Goal: Information Seeking & Learning: Check status

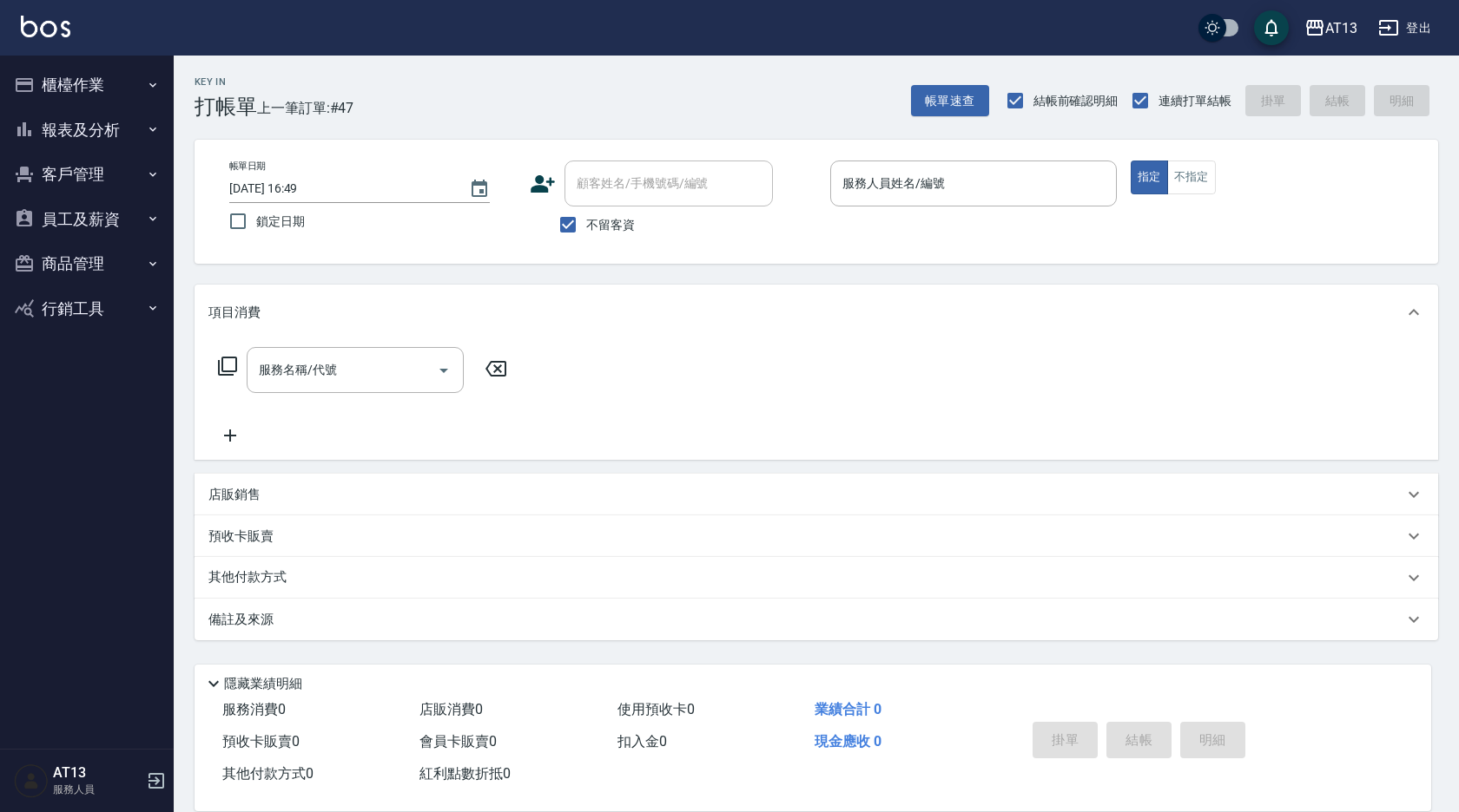
click at [64, 216] on button "員工及薪資" at bounding box center [87, 219] width 160 height 45
click at [70, 211] on button "員工及薪資" at bounding box center [87, 219] width 160 height 45
click at [113, 129] on button "報表及分析" at bounding box center [87, 129] width 160 height 45
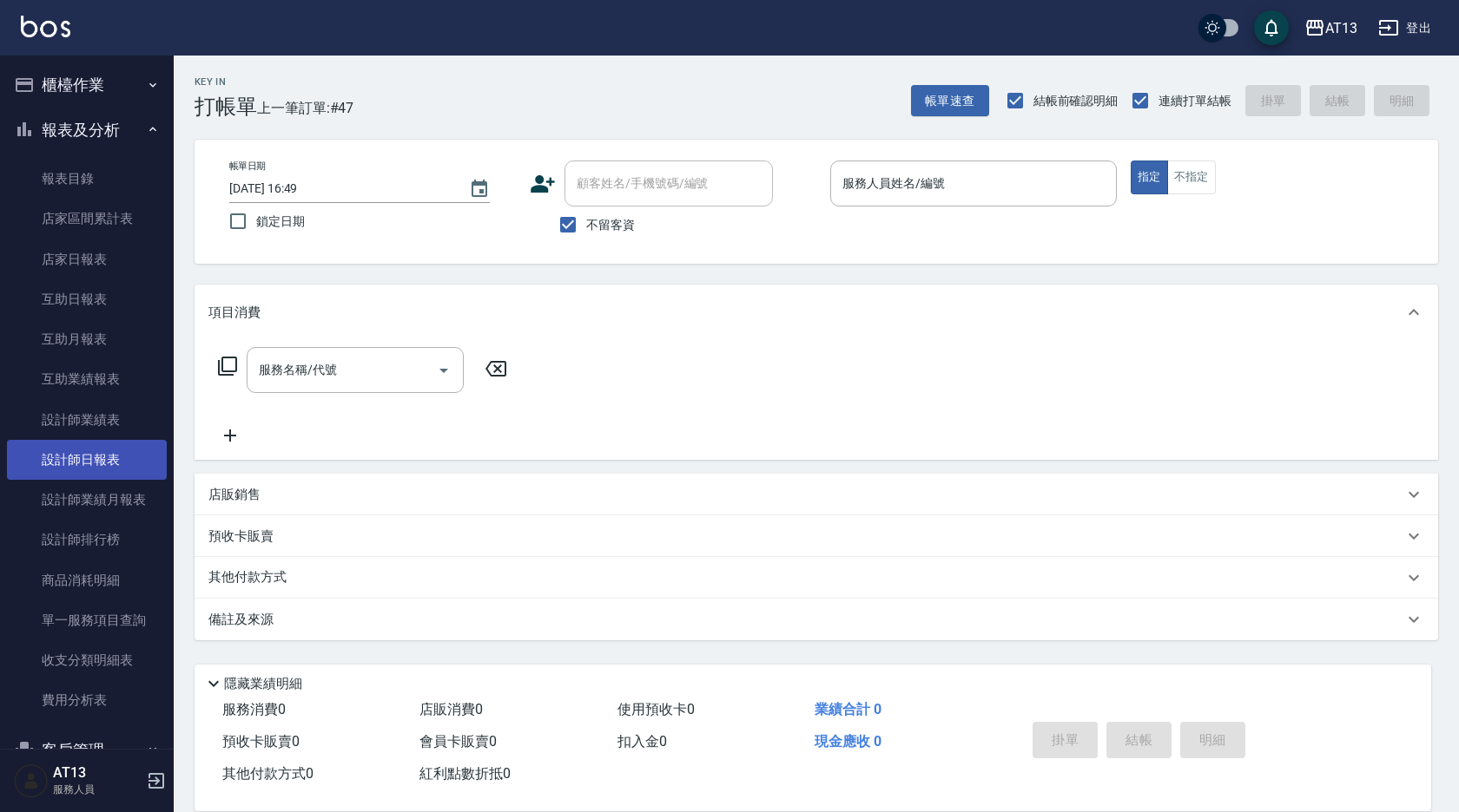
click at [107, 447] on link "設計師日報表" at bounding box center [87, 460] width 160 height 40
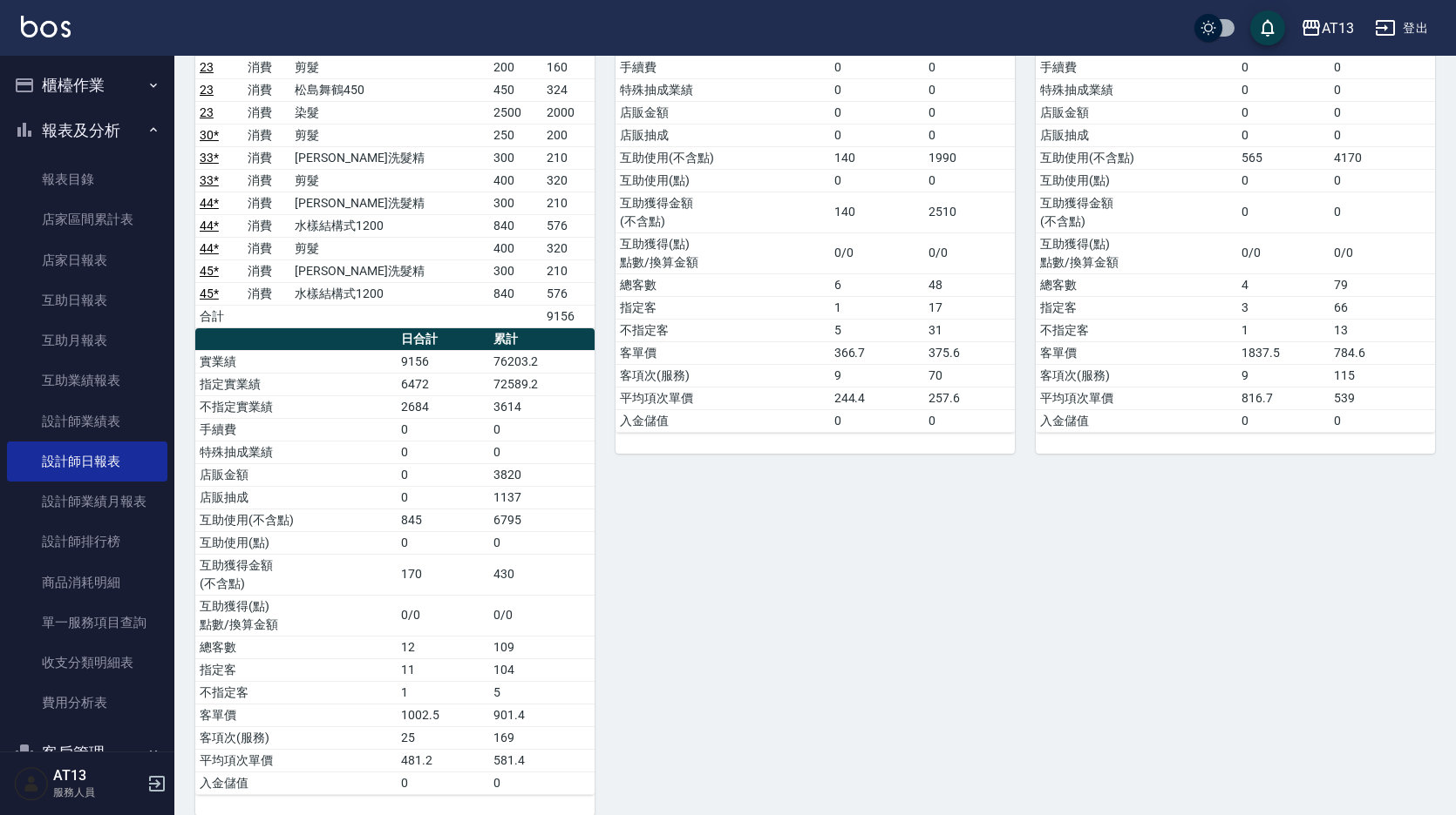
scroll to position [87, 0]
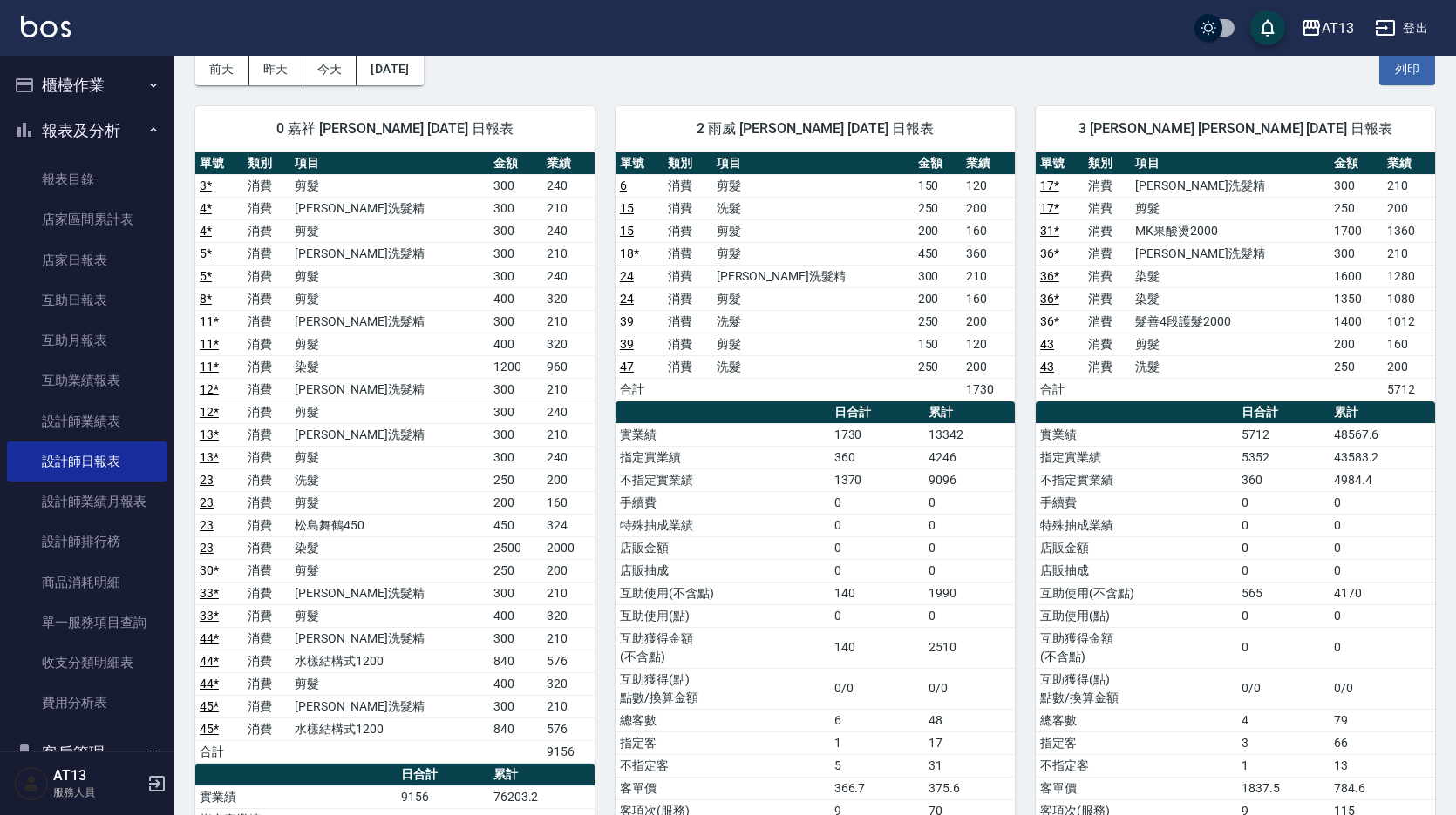
click at [81, 80] on button "櫃檯作業" at bounding box center [87, 85] width 161 height 45
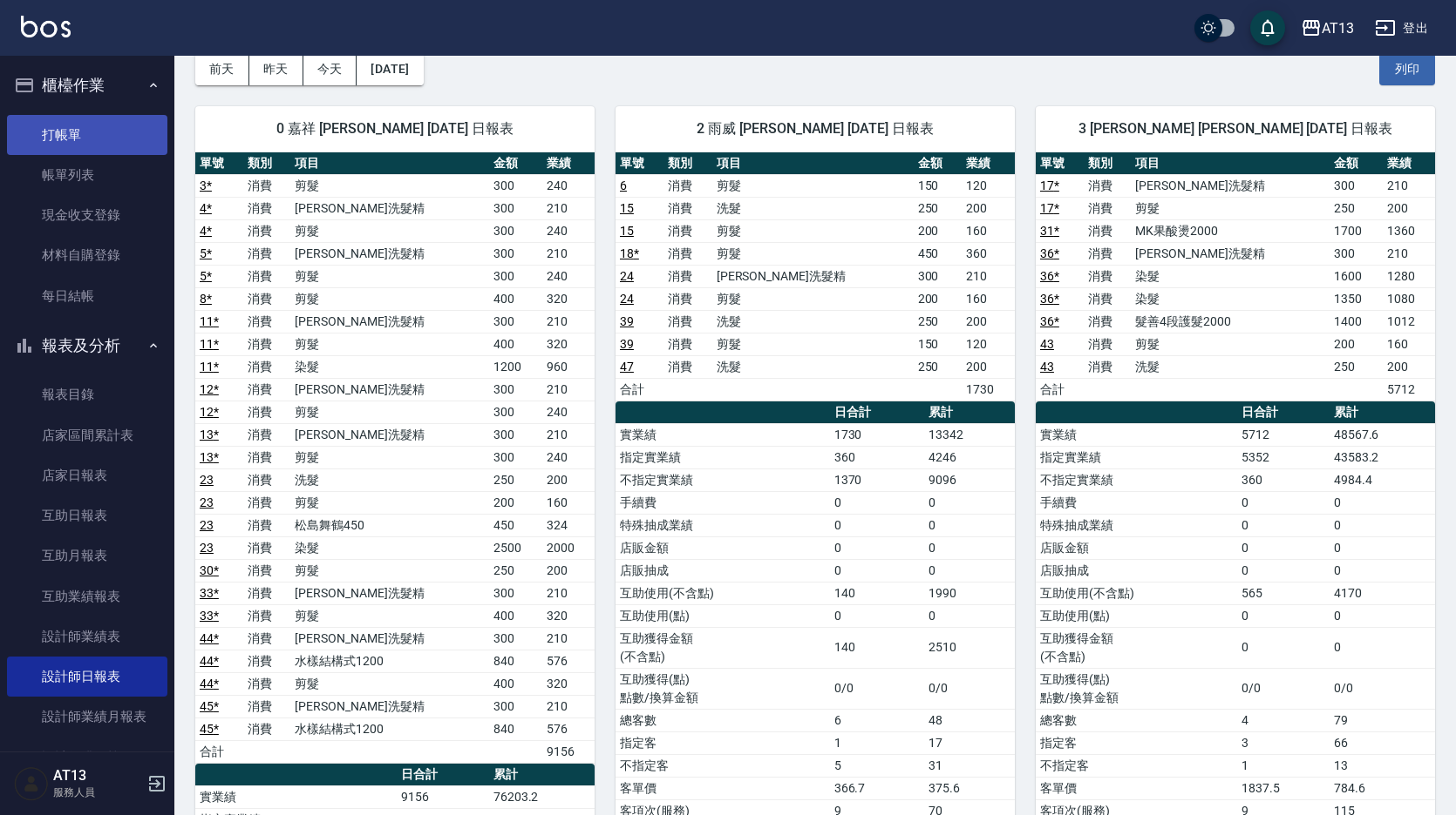
click at [86, 138] on link "打帳單" at bounding box center [87, 135] width 161 height 40
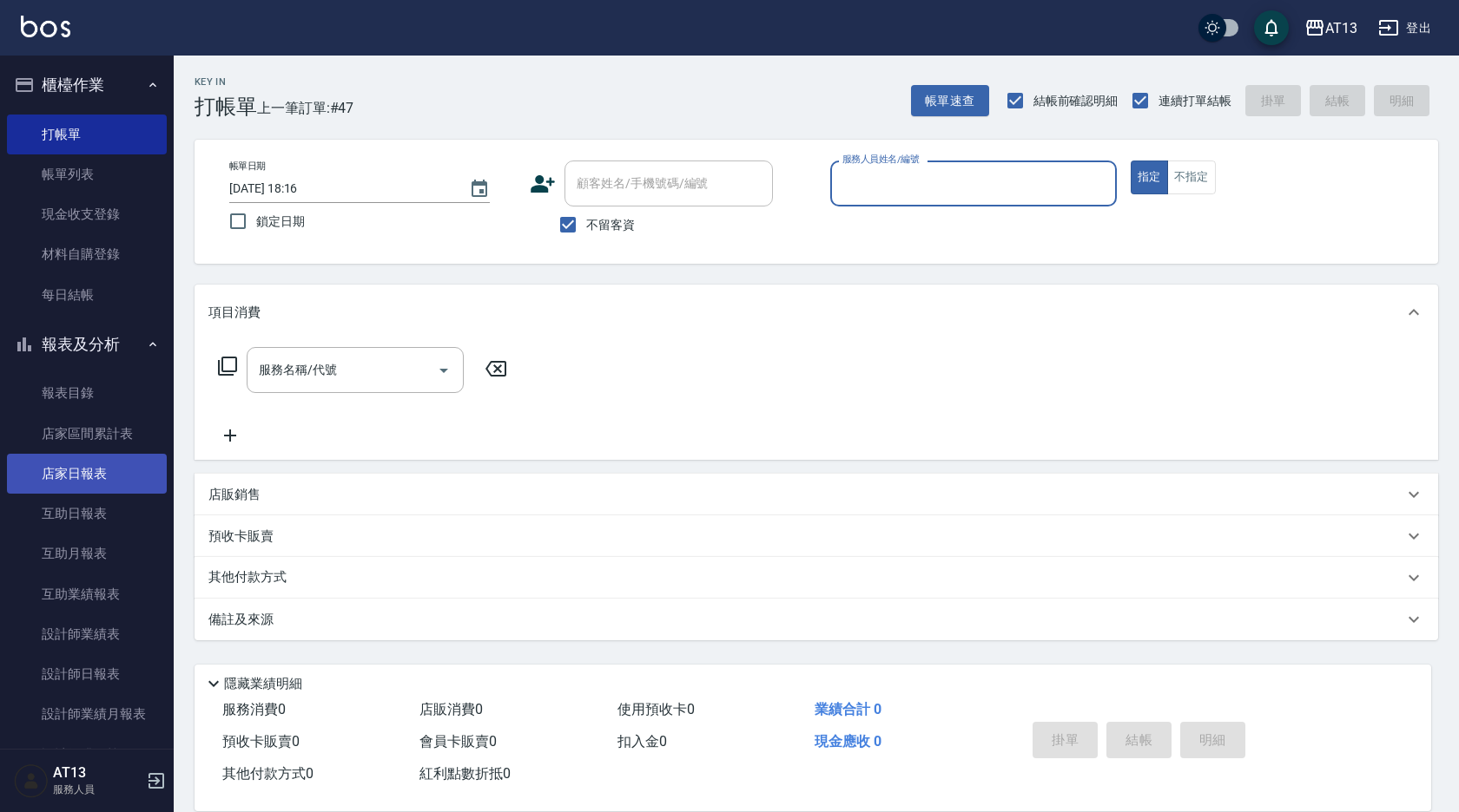
click at [75, 472] on link "店家日報表" at bounding box center [87, 474] width 160 height 40
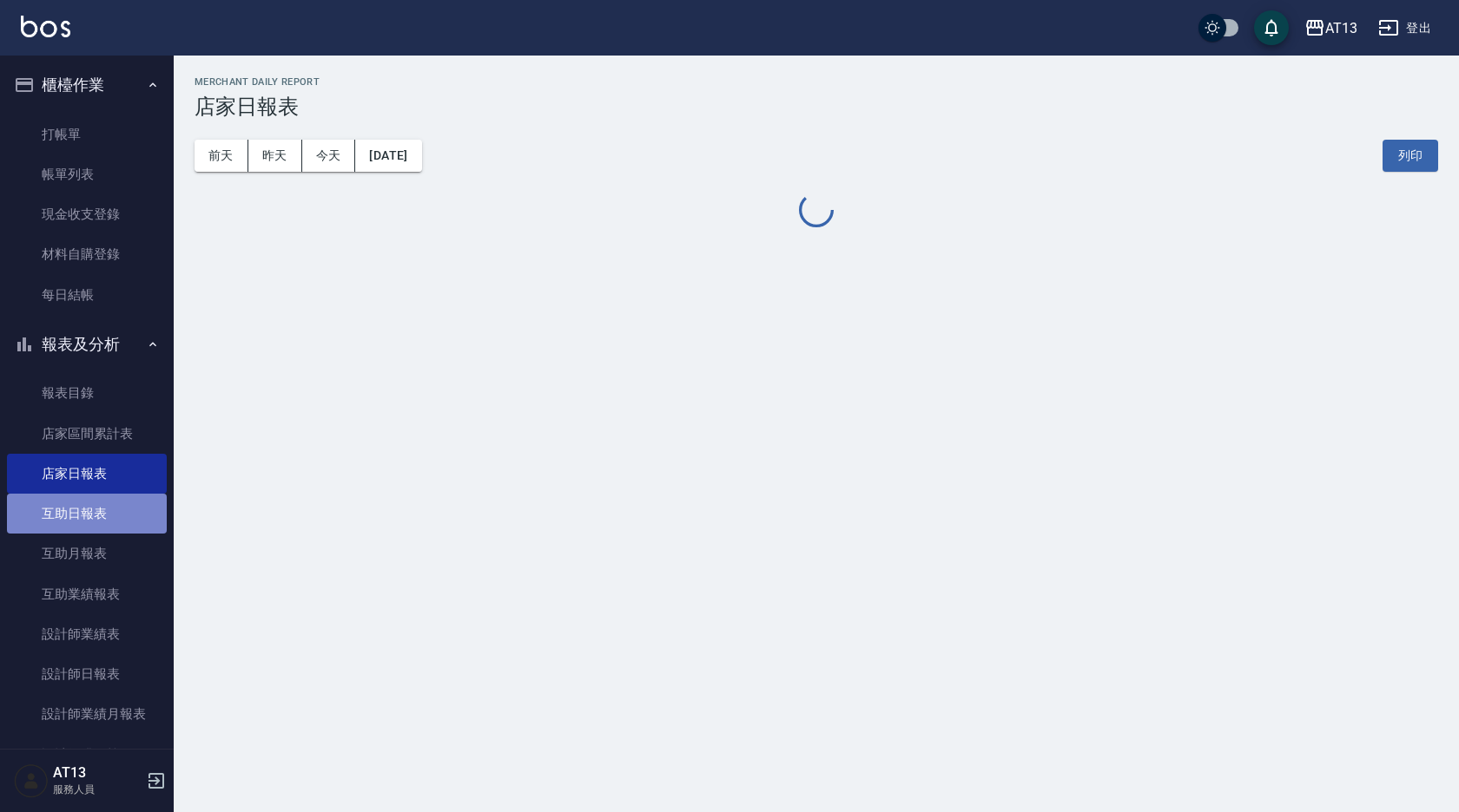
click at [100, 525] on link "互助日報表" at bounding box center [87, 514] width 160 height 40
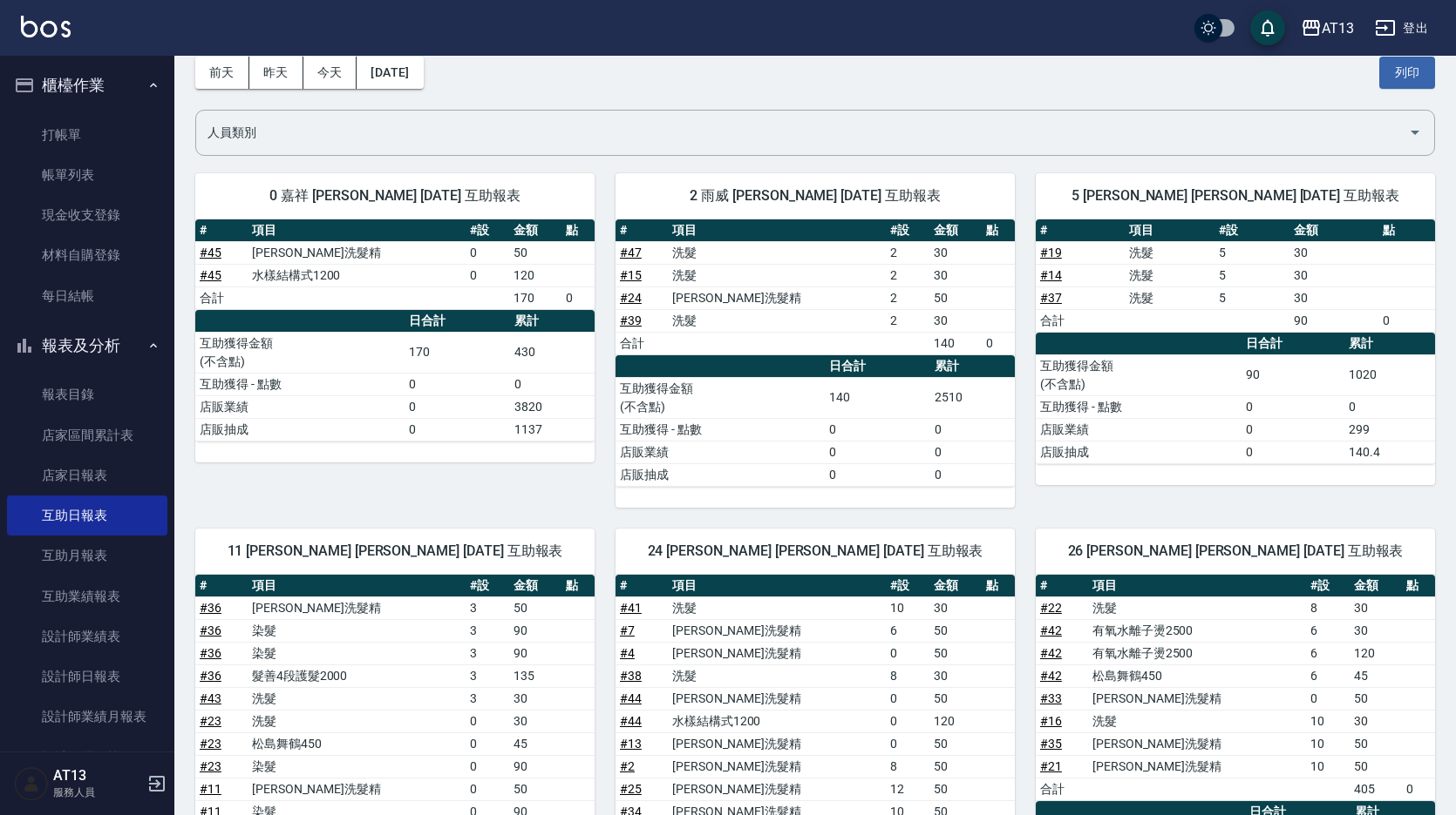
scroll to position [60, 0]
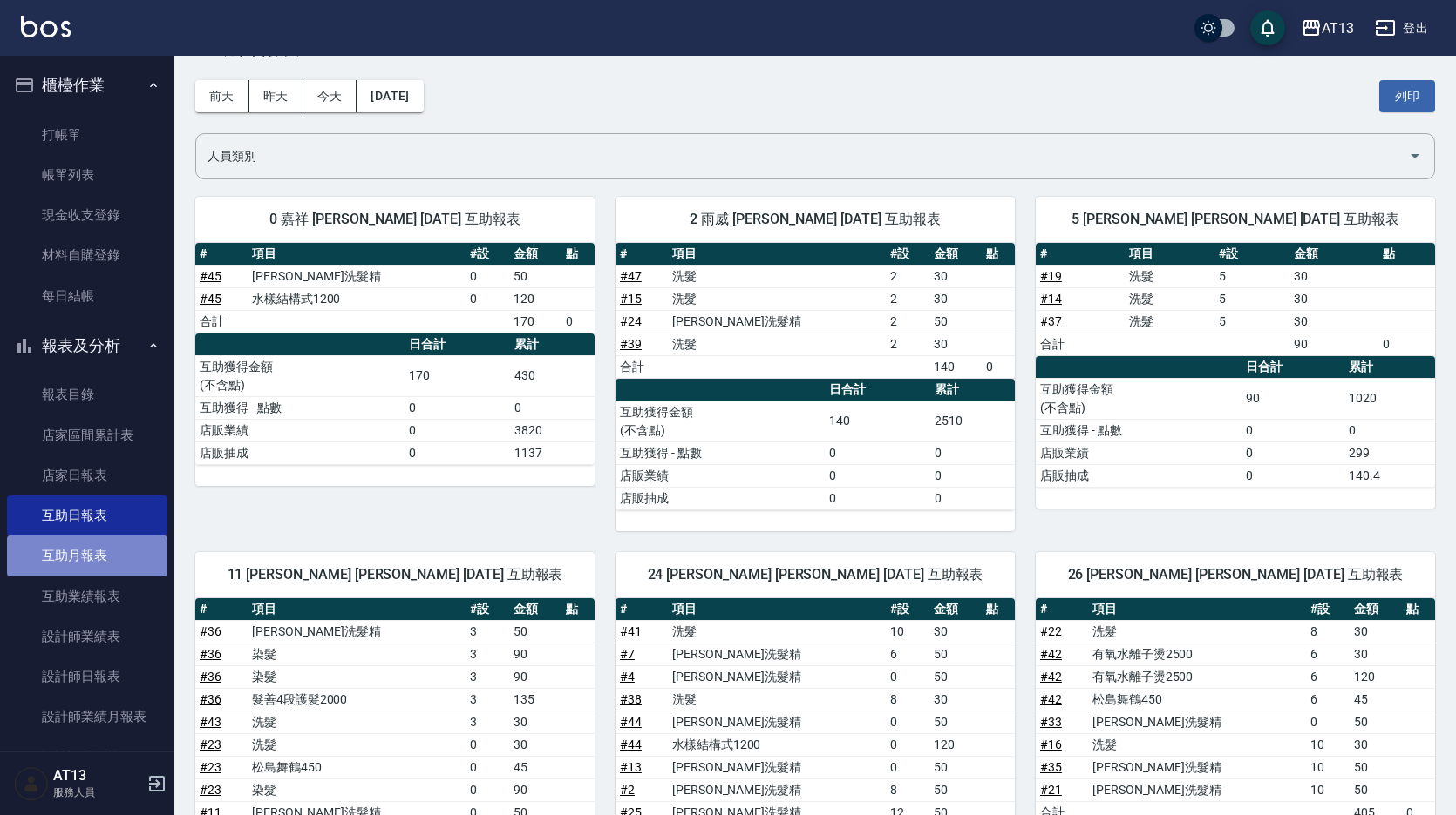
click at [95, 555] on link "互助月報表" at bounding box center [87, 556] width 161 height 40
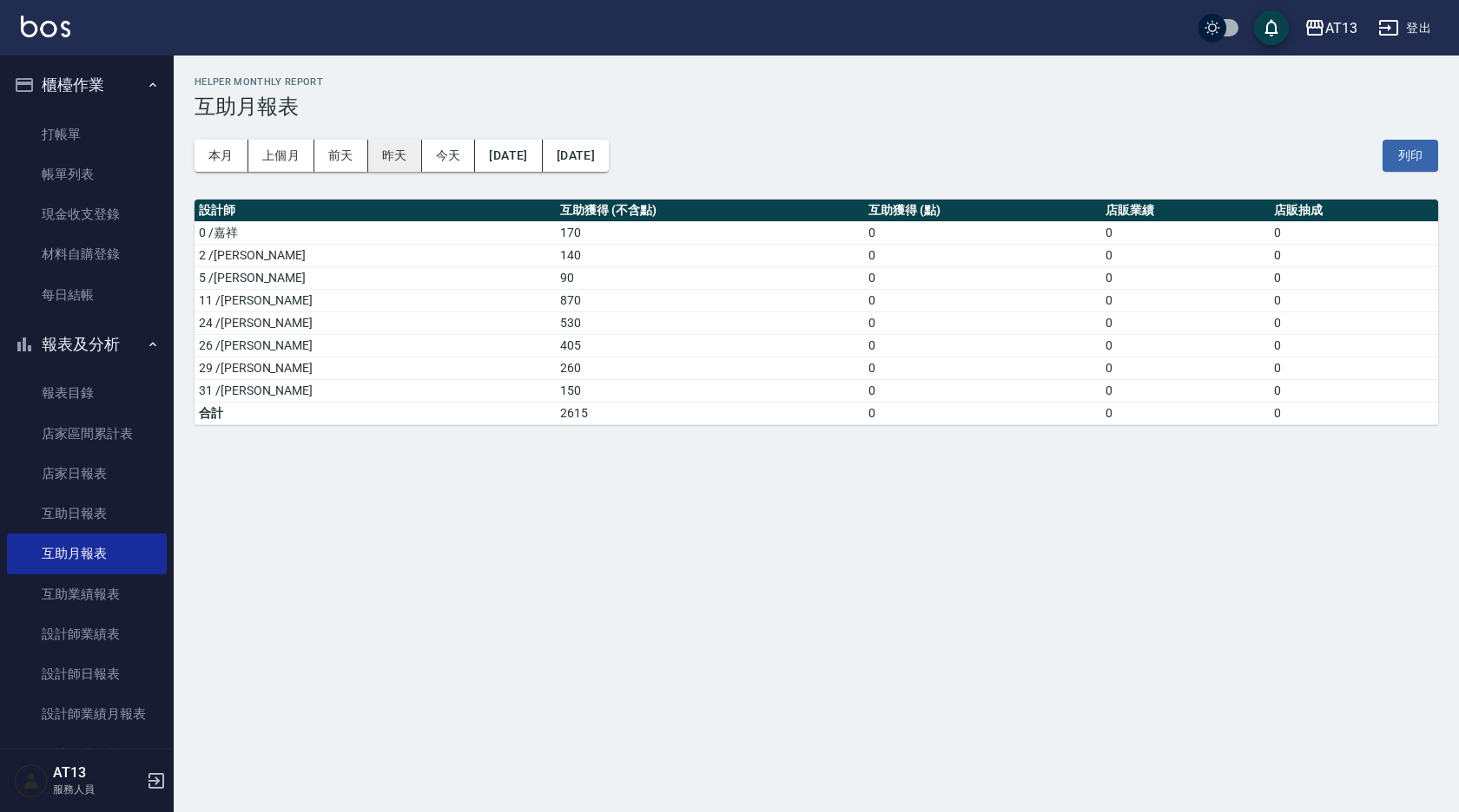
click at [378, 157] on button "昨天" at bounding box center [395, 156] width 54 height 32
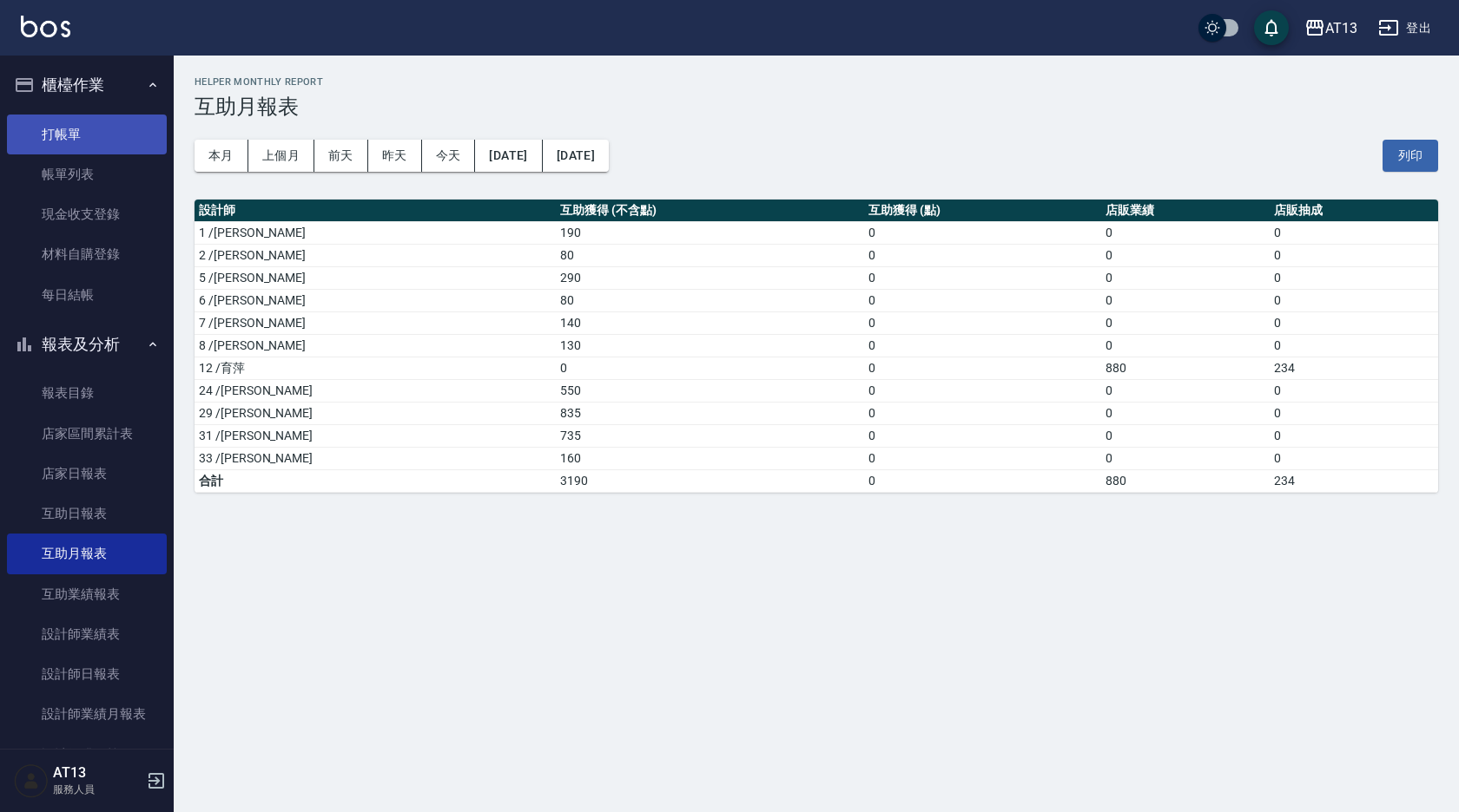
click at [92, 132] on link "打帳單" at bounding box center [87, 134] width 160 height 40
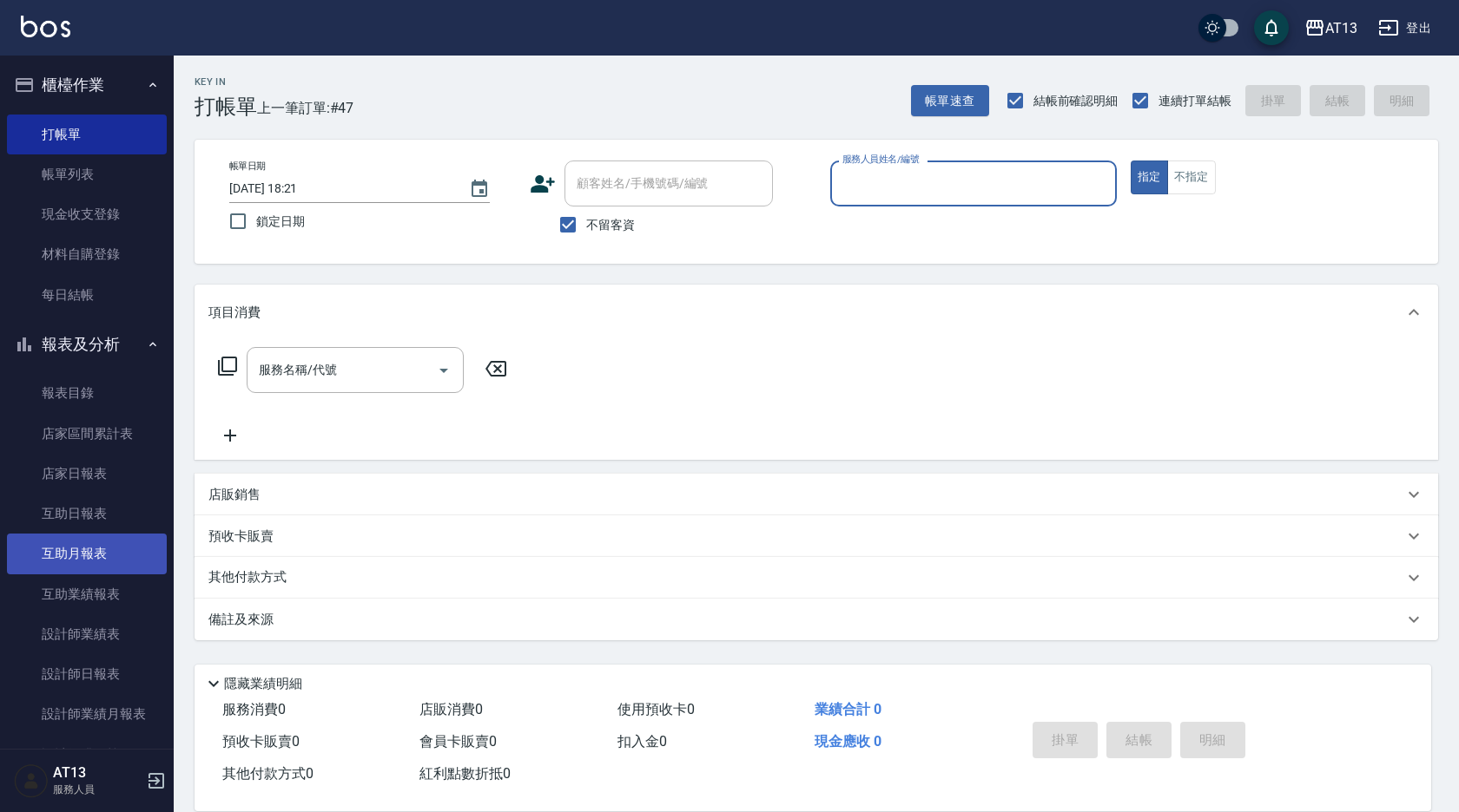
click at [127, 542] on link "互助月報表" at bounding box center [87, 554] width 160 height 40
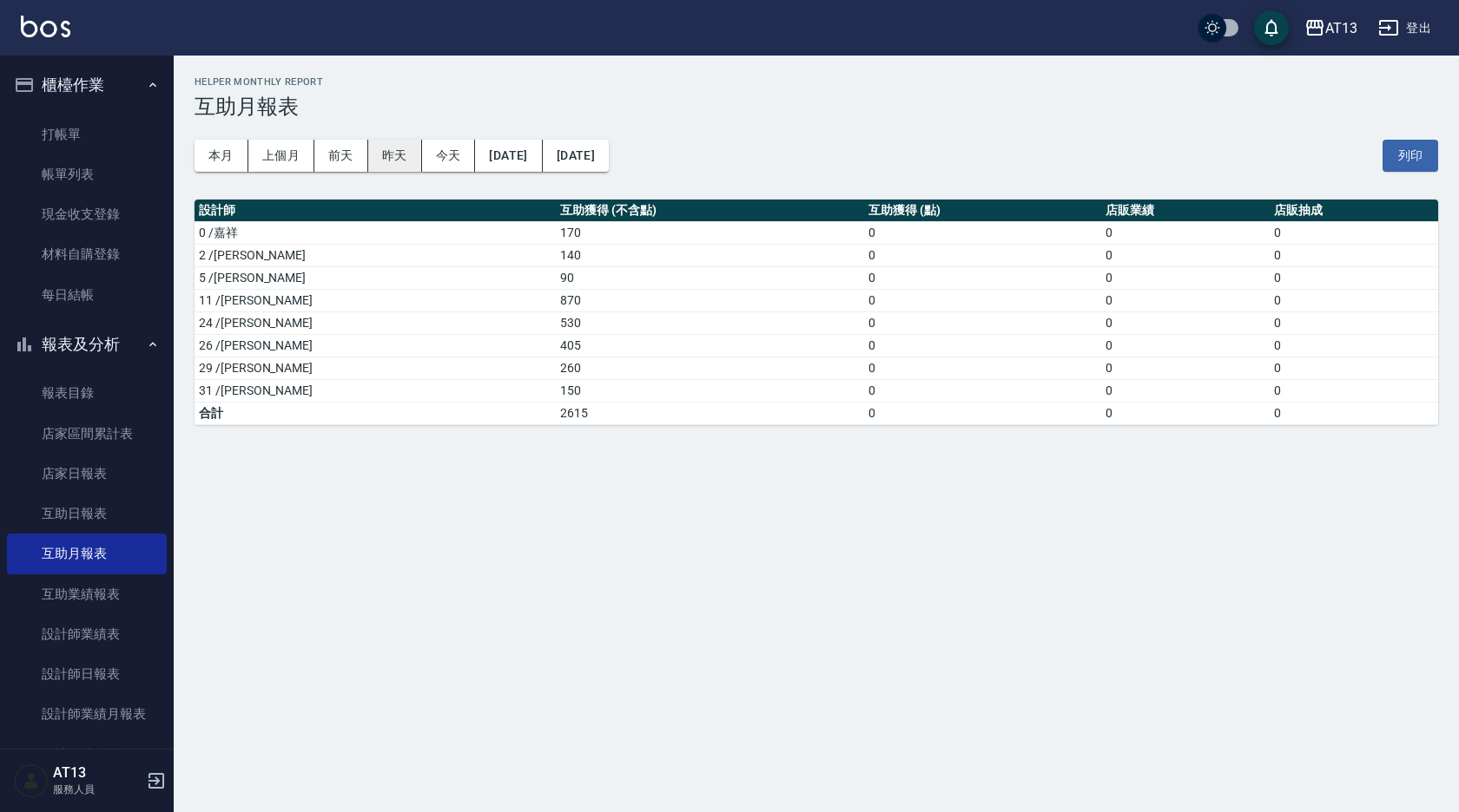
click at [384, 160] on button "昨天" at bounding box center [395, 156] width 54 height 32
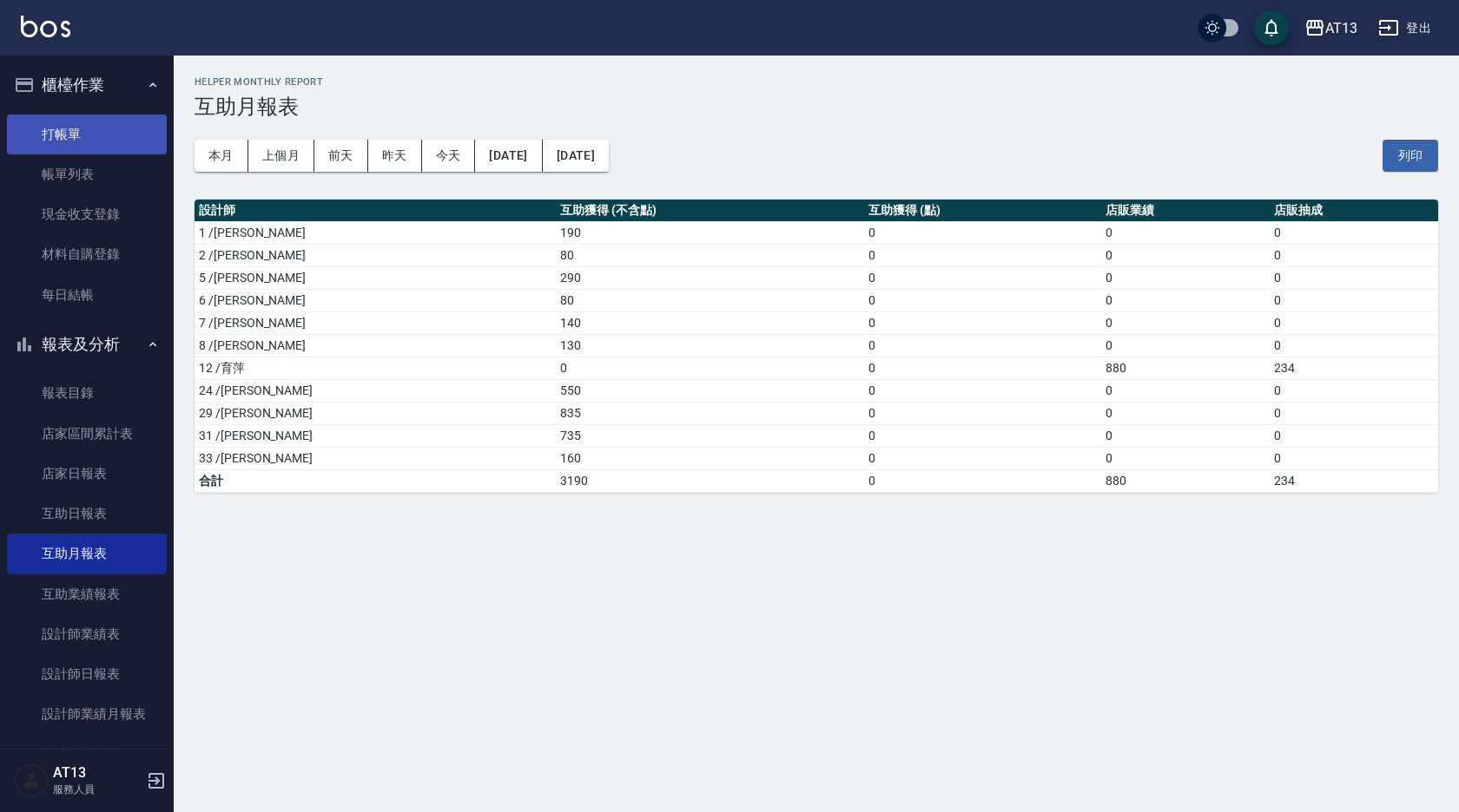
click at [87, 130] on link "打帳單" at bounding box center [87, 134] width 160 height 40
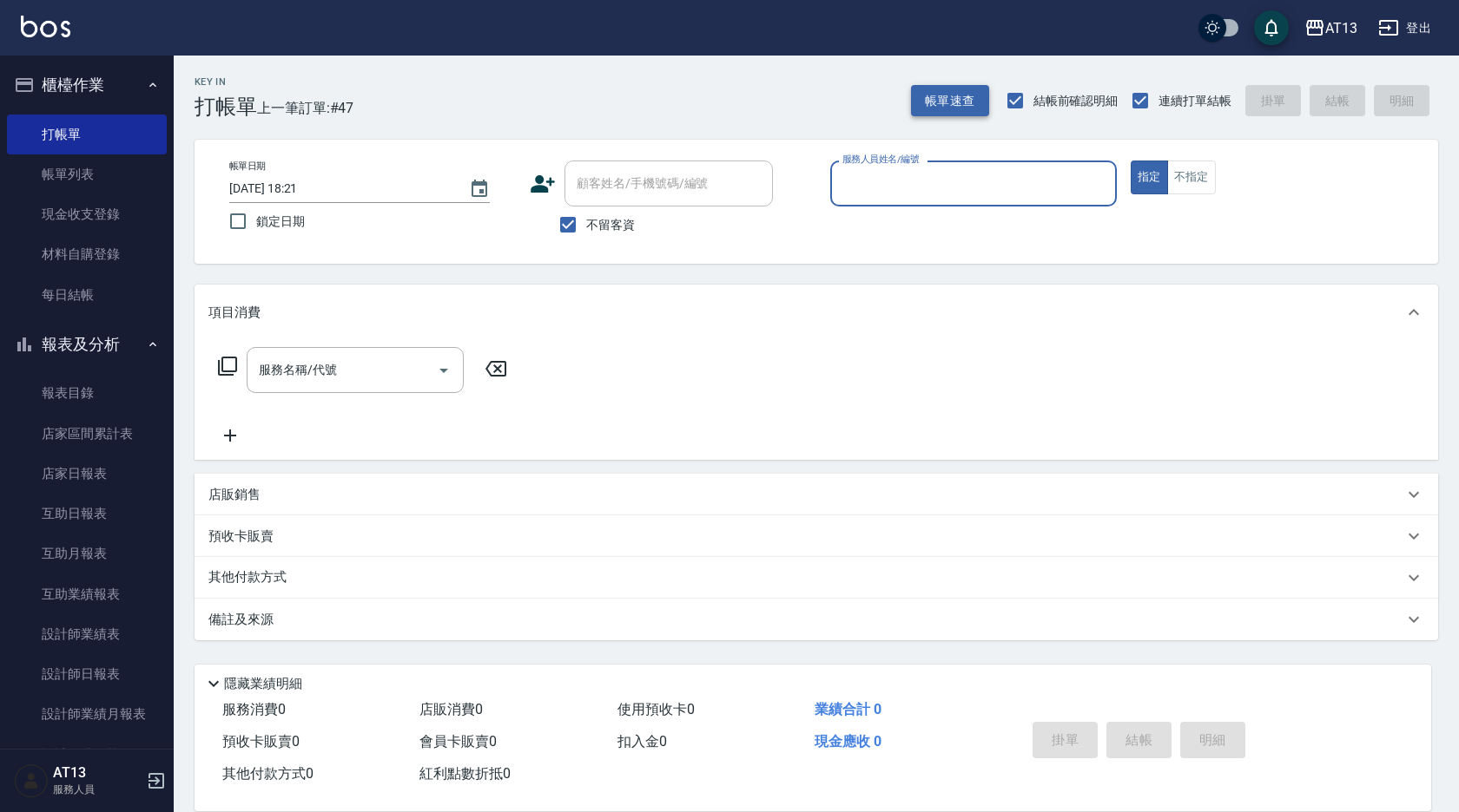
click at [939, 96] on button "帳單速查" at bounding box center [950, 101] width 78 height 32
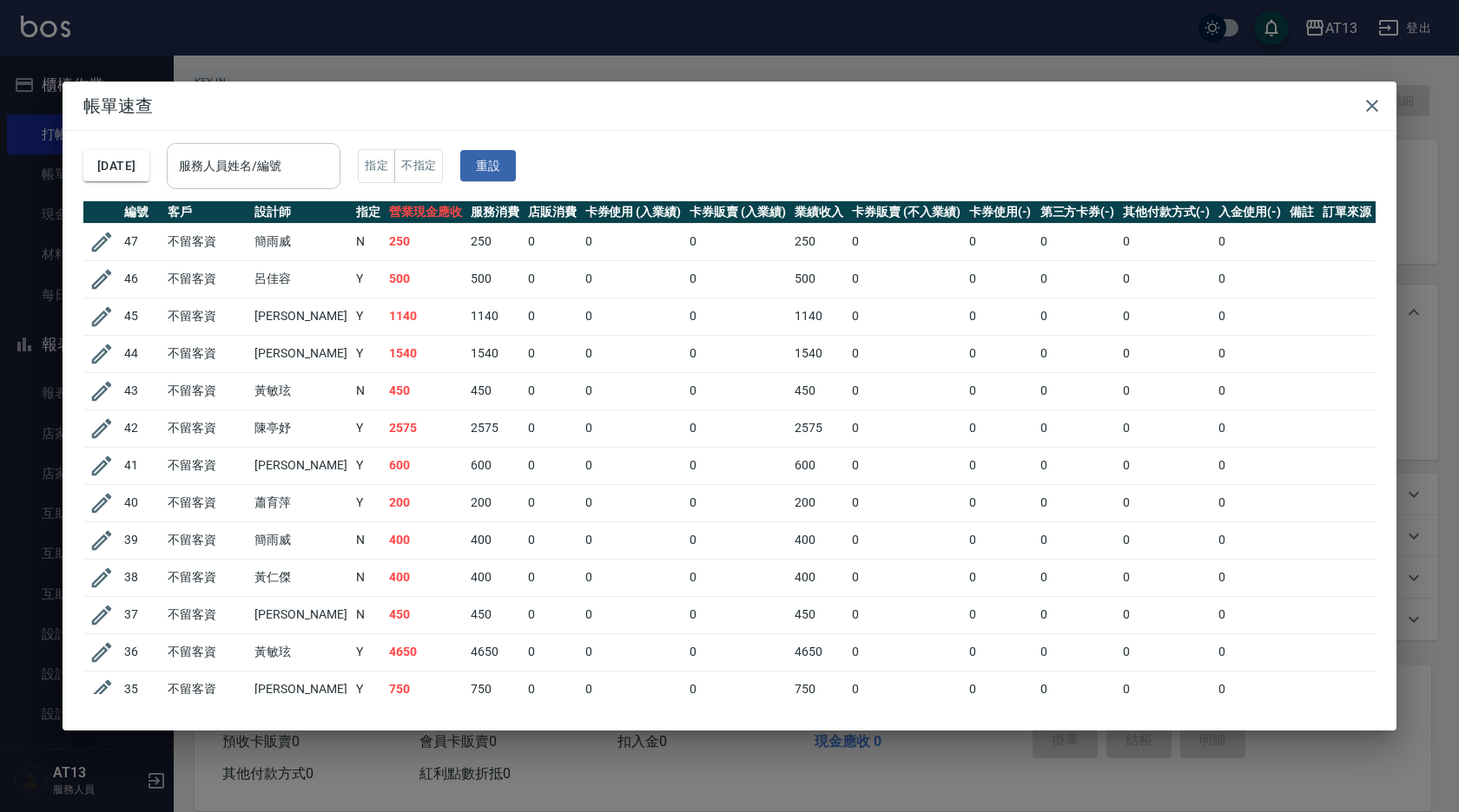
click at [256, 163] on div "服務人員姓名/編號 服務人員姓名/編號" at bounding box center [253, 166] width 173 height 46
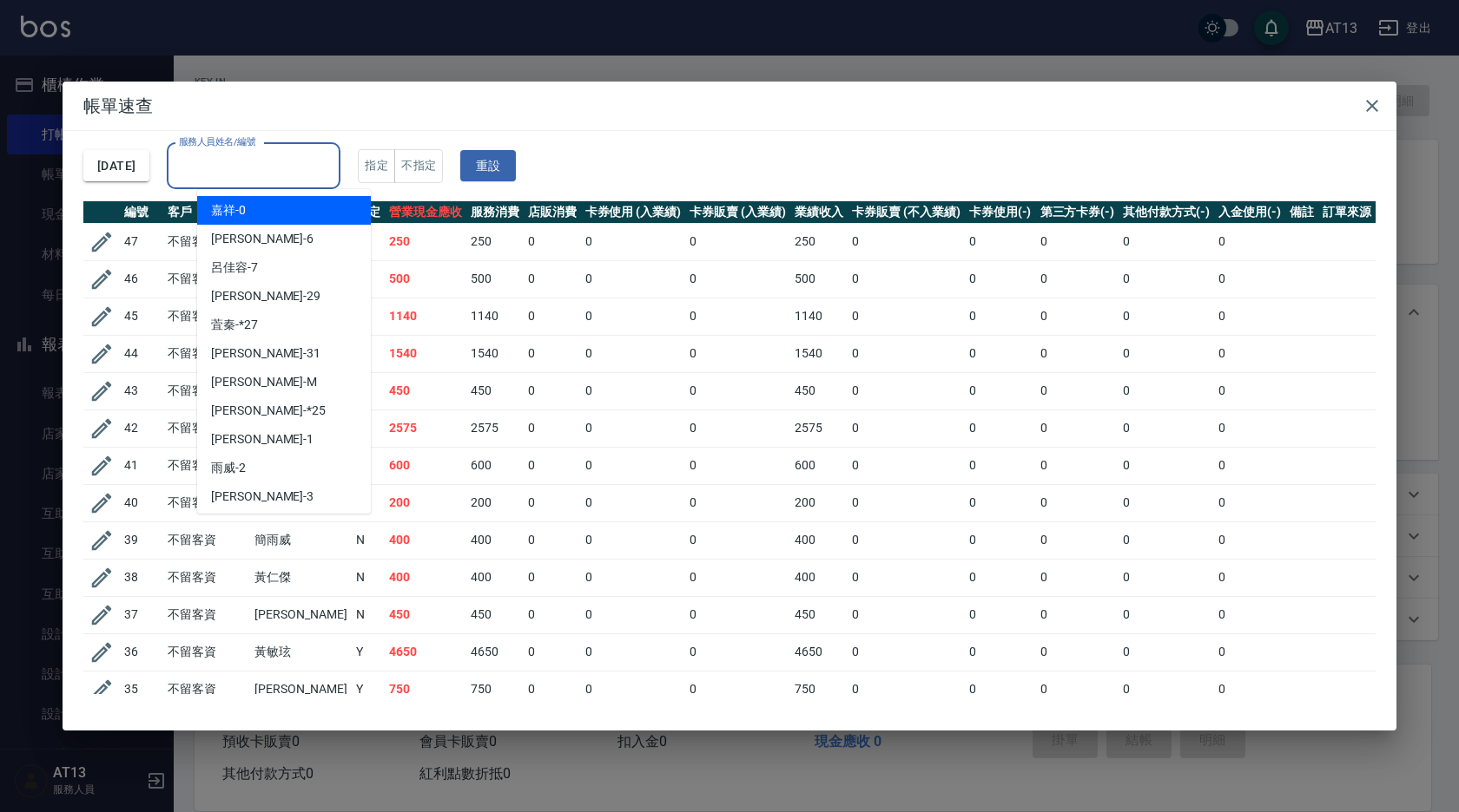
click at [290, 215] on div "嘉祥 -0" at bounding box center [284, 210] width 173 height 29
type input "嘉祥-0"
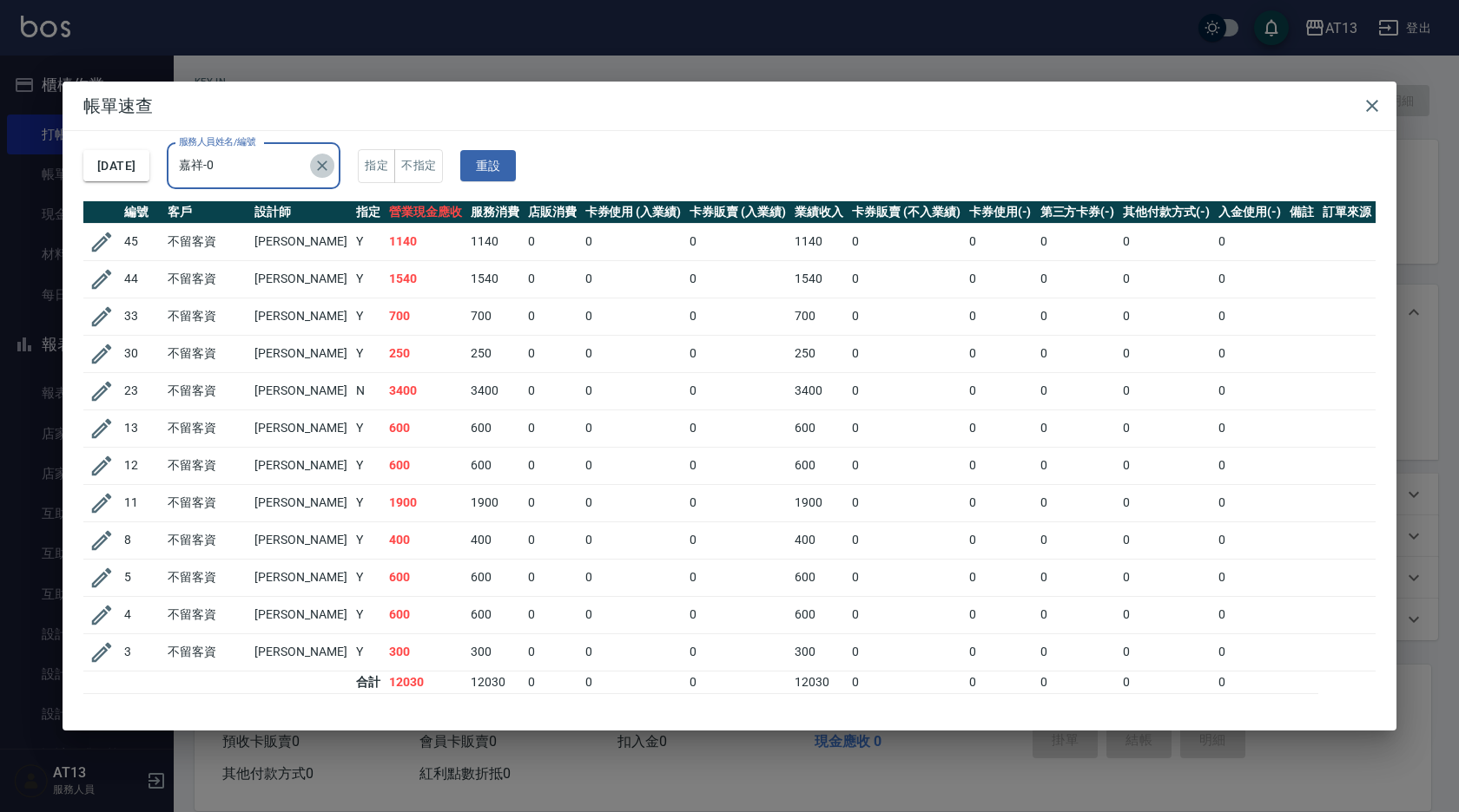
click at [329, 167] on icon "Clear" at bounding box center [323, 166] width 10 height 10
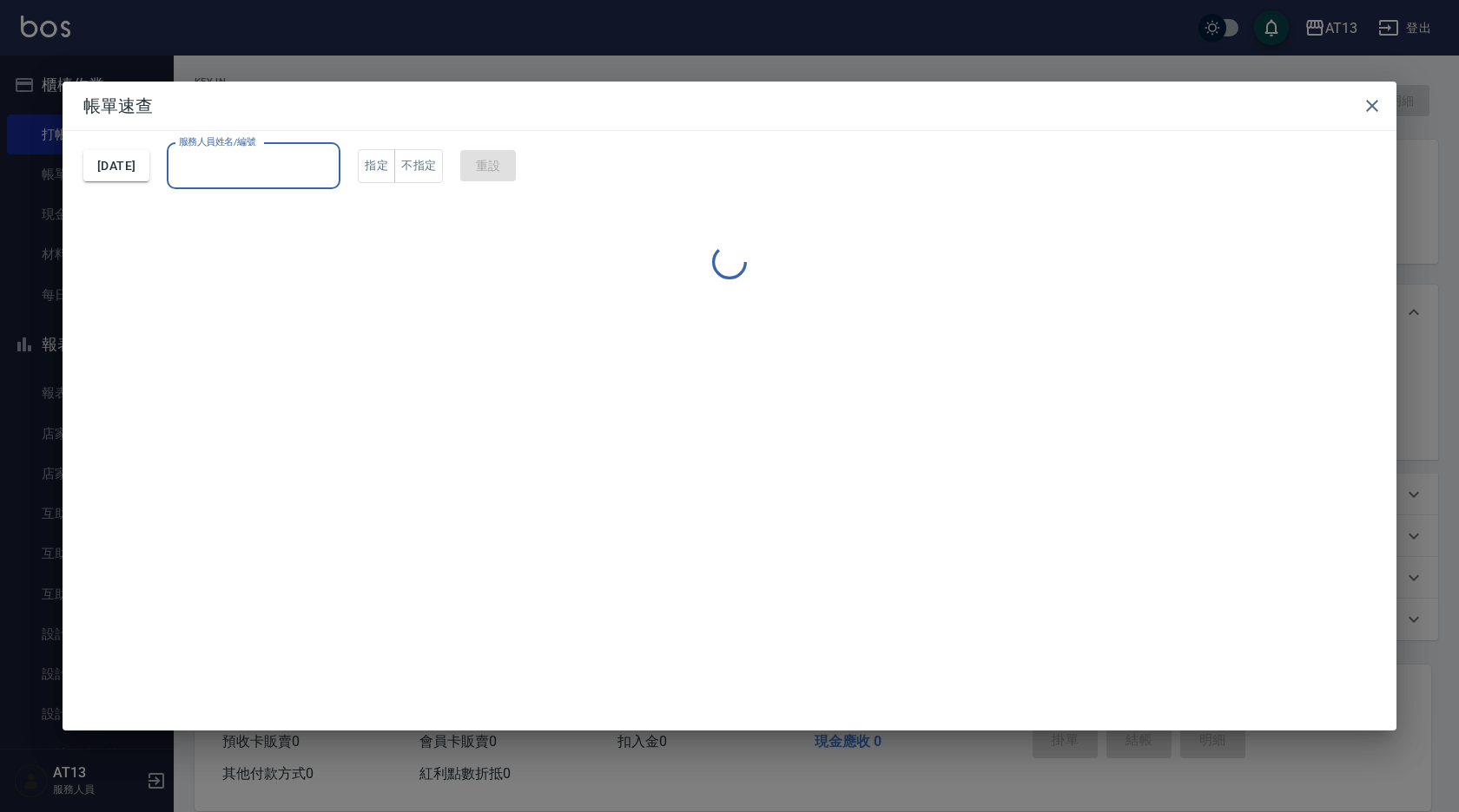
click at [326, 164] on input "服務人員姓名/編號" at bounding box center [253, 167] width 158 height 30
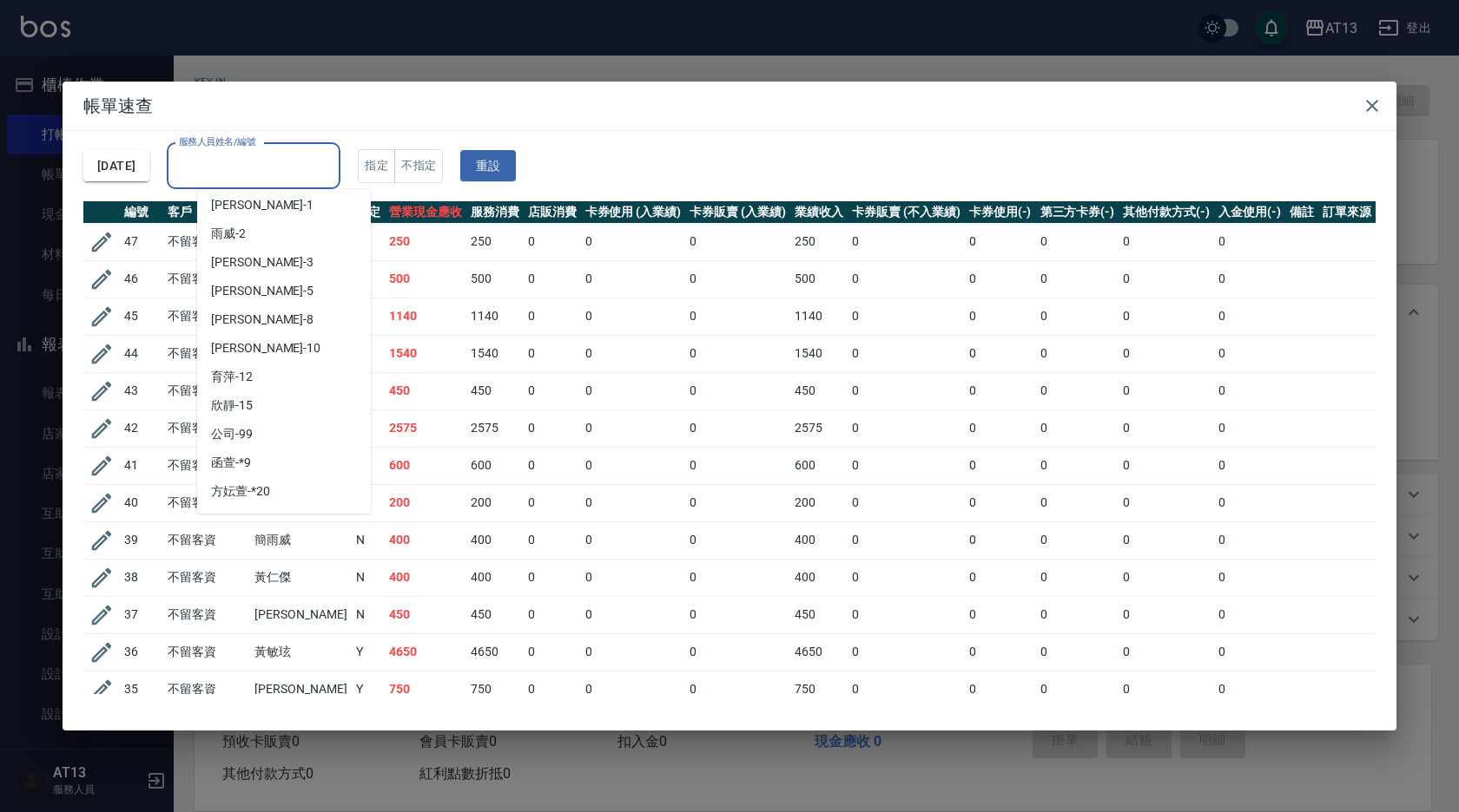
scroll to position [261, 0]
click at [279, 315] on div "[PERSON_NAME] -10" at bounding box center [284, 323] width 173 height 29
type input "[PERSON_NAME]-10"
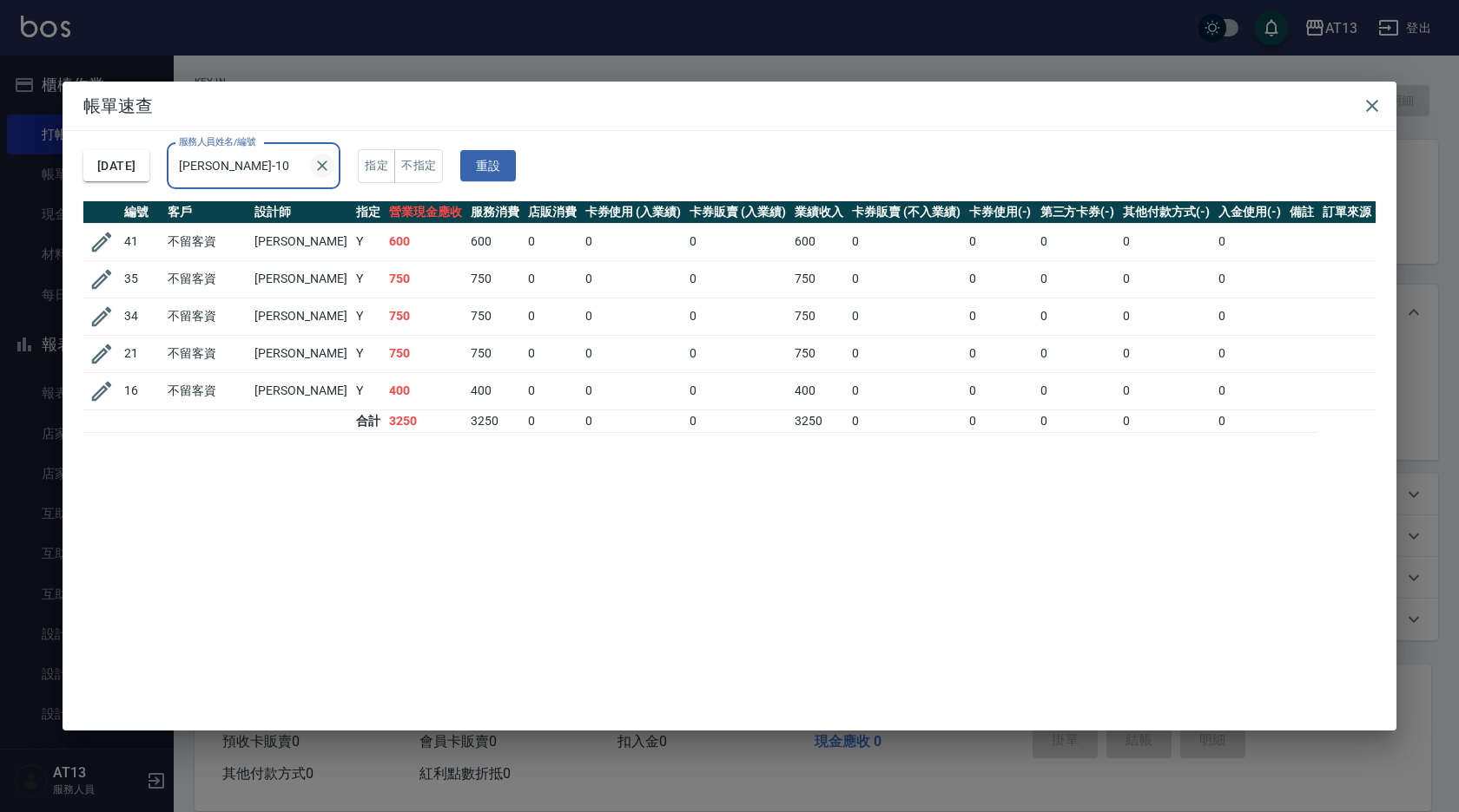
click at [330, 170] on icon "Clear" at bounding box center [322, 166] width 17 height 17
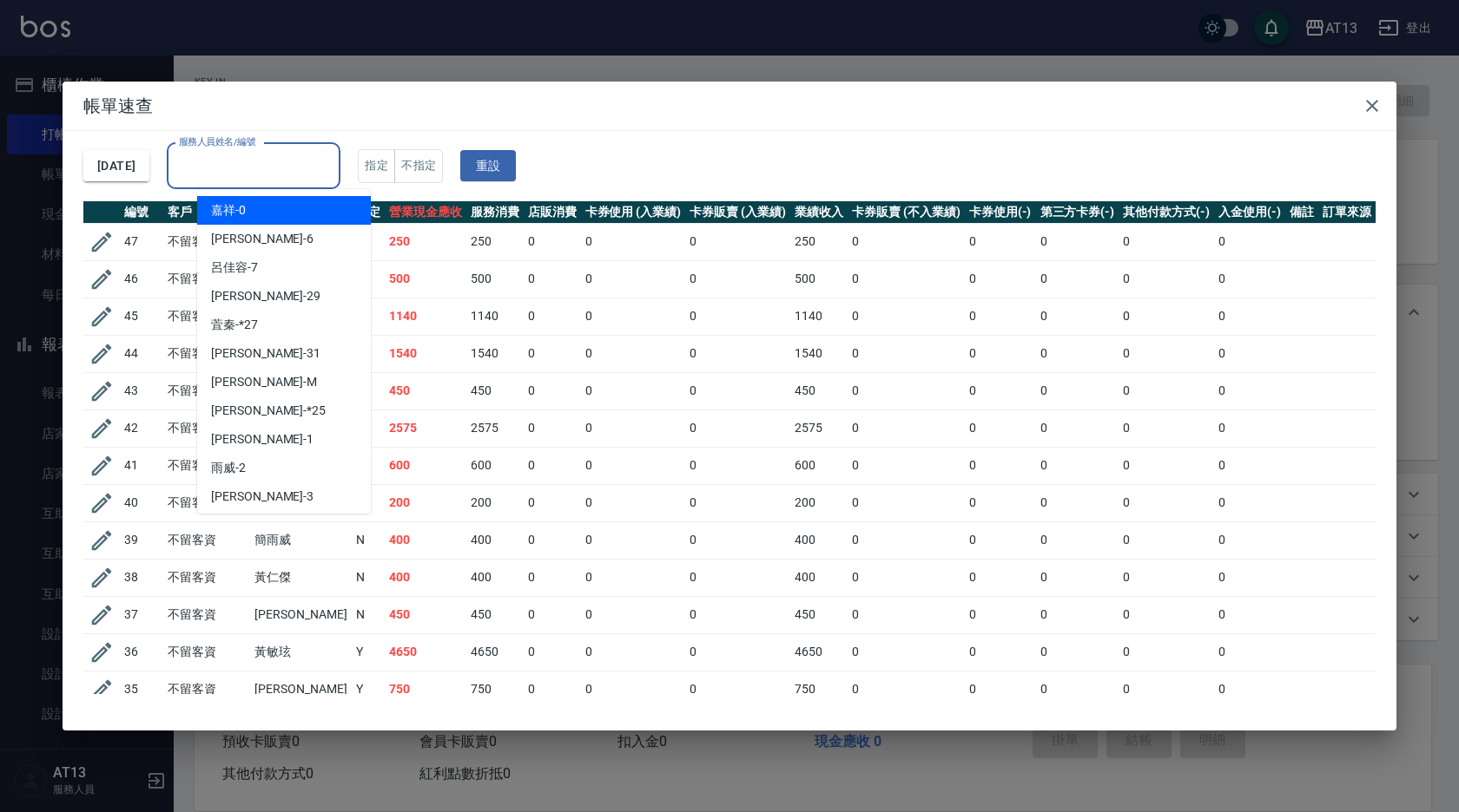
click at [332, 170] on input "服務人員姓名/編號" at bounding box center [253, 167] width 158 height 30
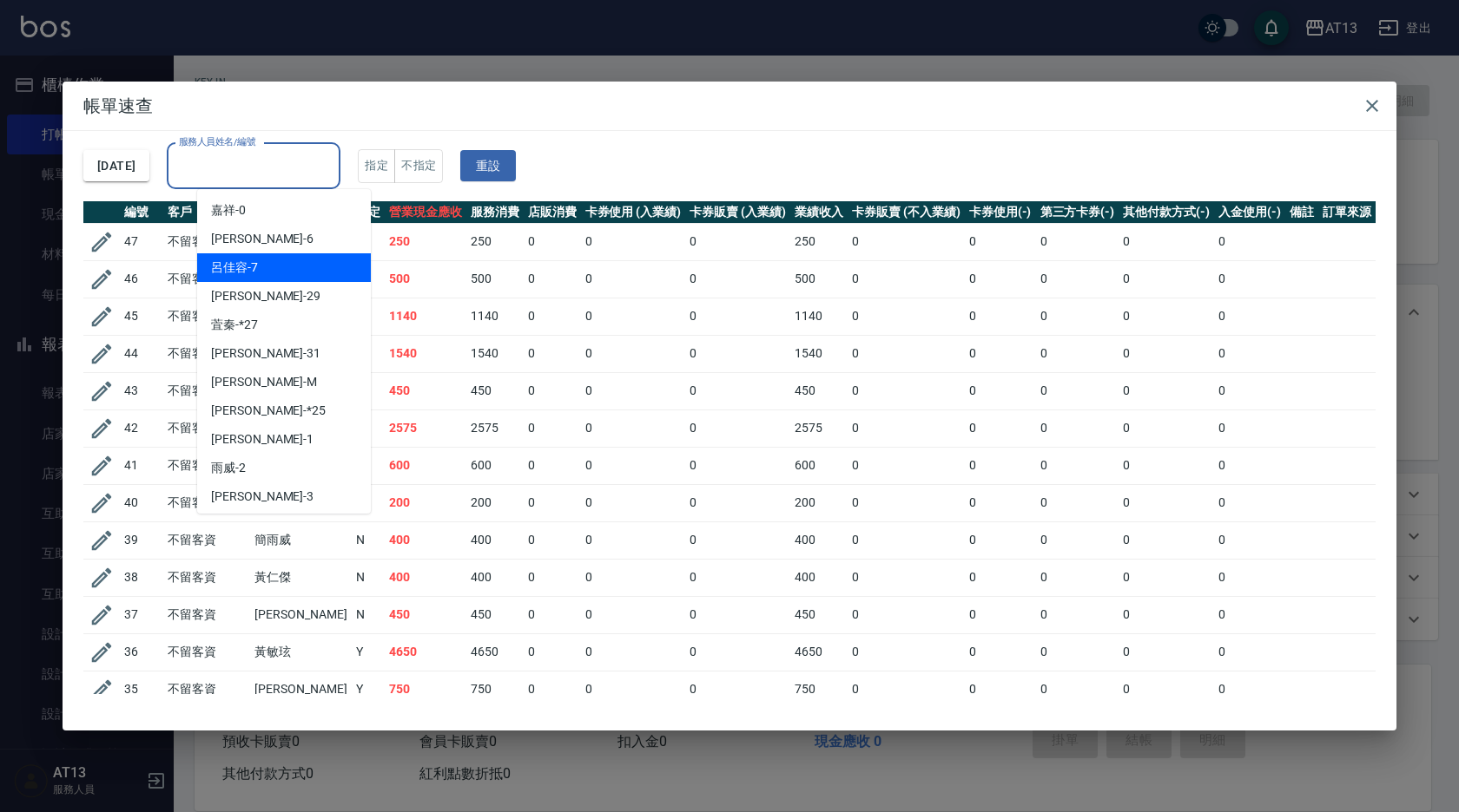
click at [267, 260] on div "[PERSON_NAME]-7" at bounding box center [284, 267] width 173 height 29
type input "[PERSON_NAME]-7"
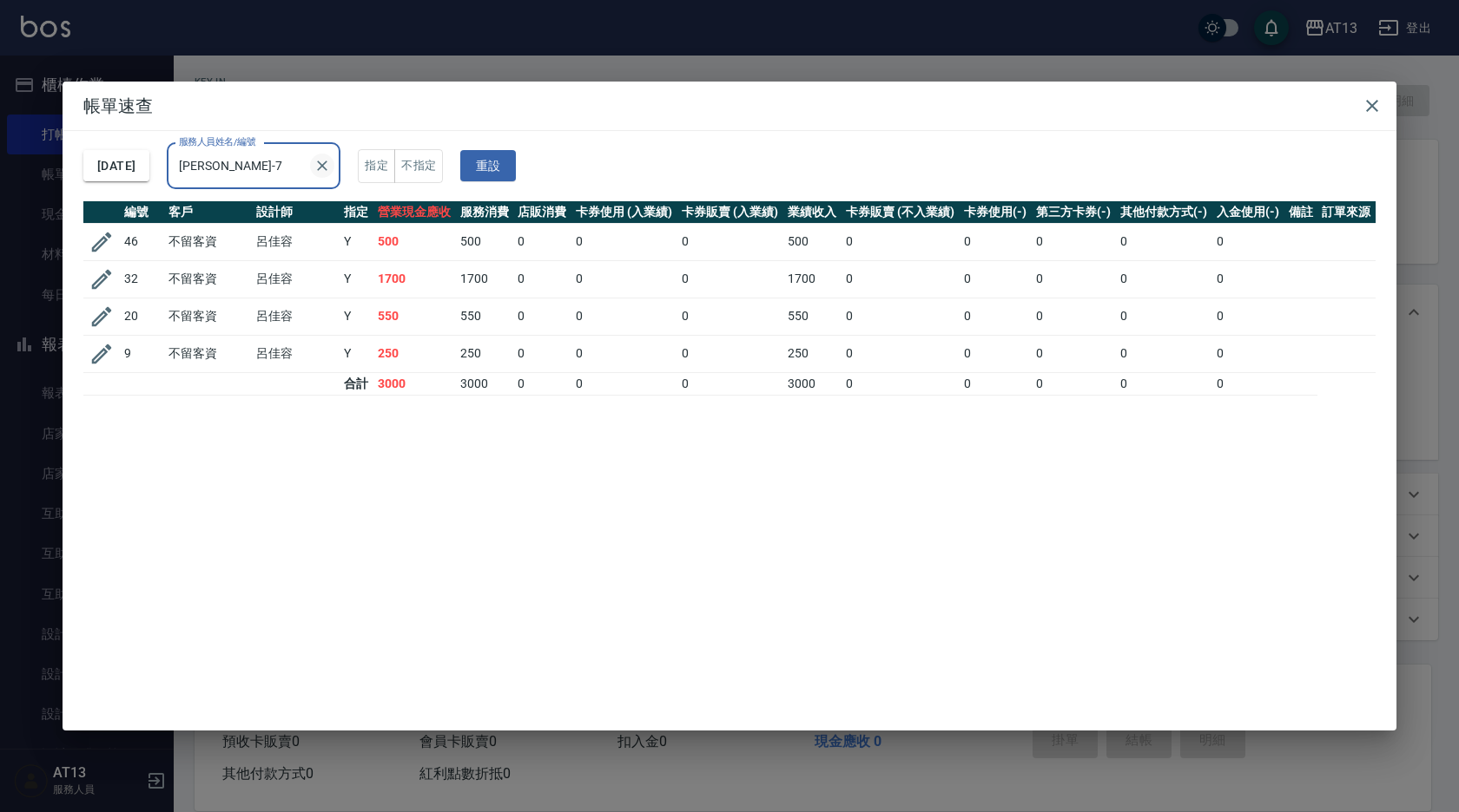
click at [330, 157] on icon "Clear" at bounding box center [322, 166] width 17 height 17
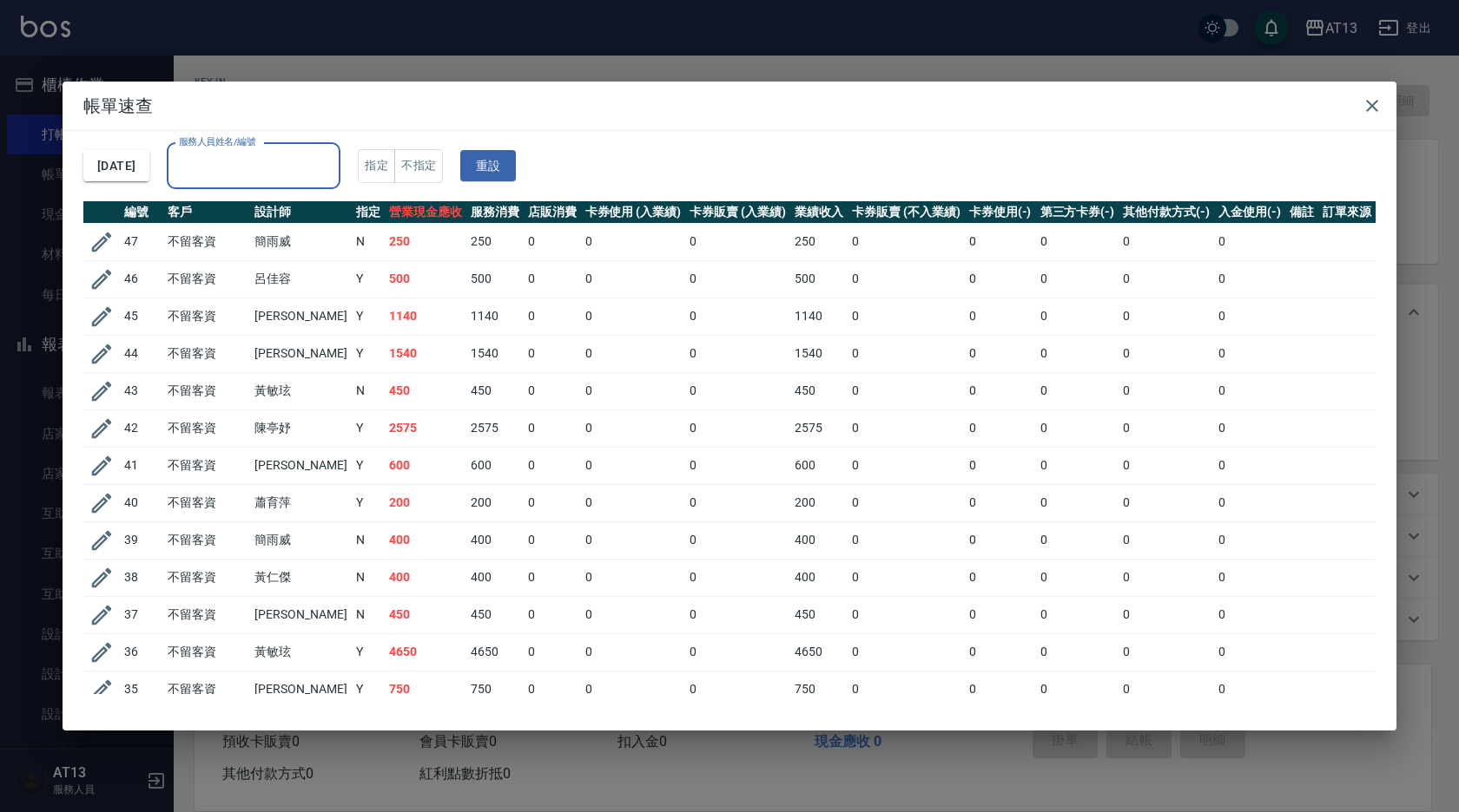
click at [330, 167] on input "服務人員姓名/編號" at bounding box center [253, 167] width 158 height 30
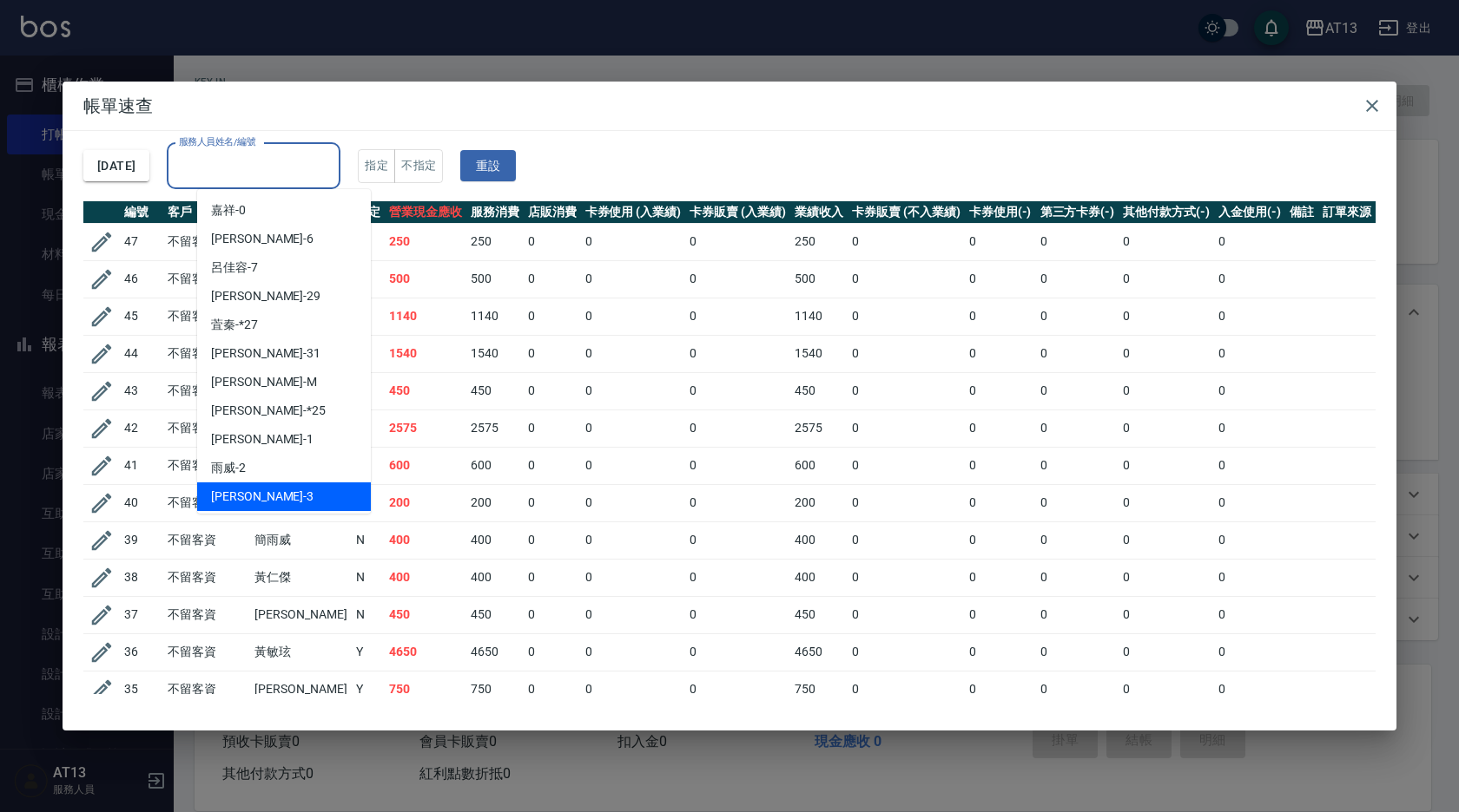
click at [258, 498] on div "[PERSON_NAME] -3" at bounding box center [284, 497] width 173 height 29
type input "[PERSON_NAME]-3"
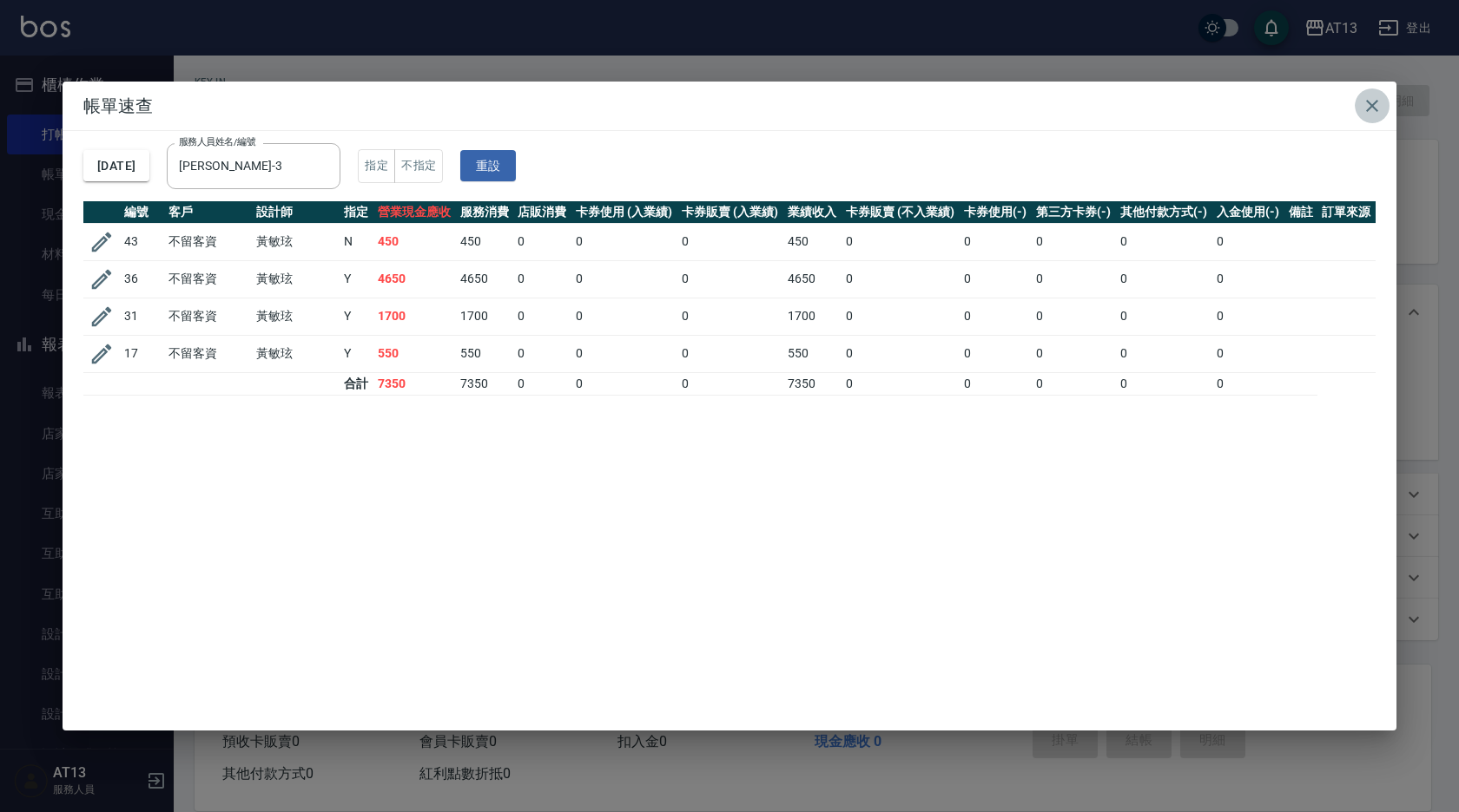
click at [1365, 109] on icon "button" at bounding box center [1372, 106] width 21 height 21
